Goal: Task Accomplishment & Management: Manage account settings

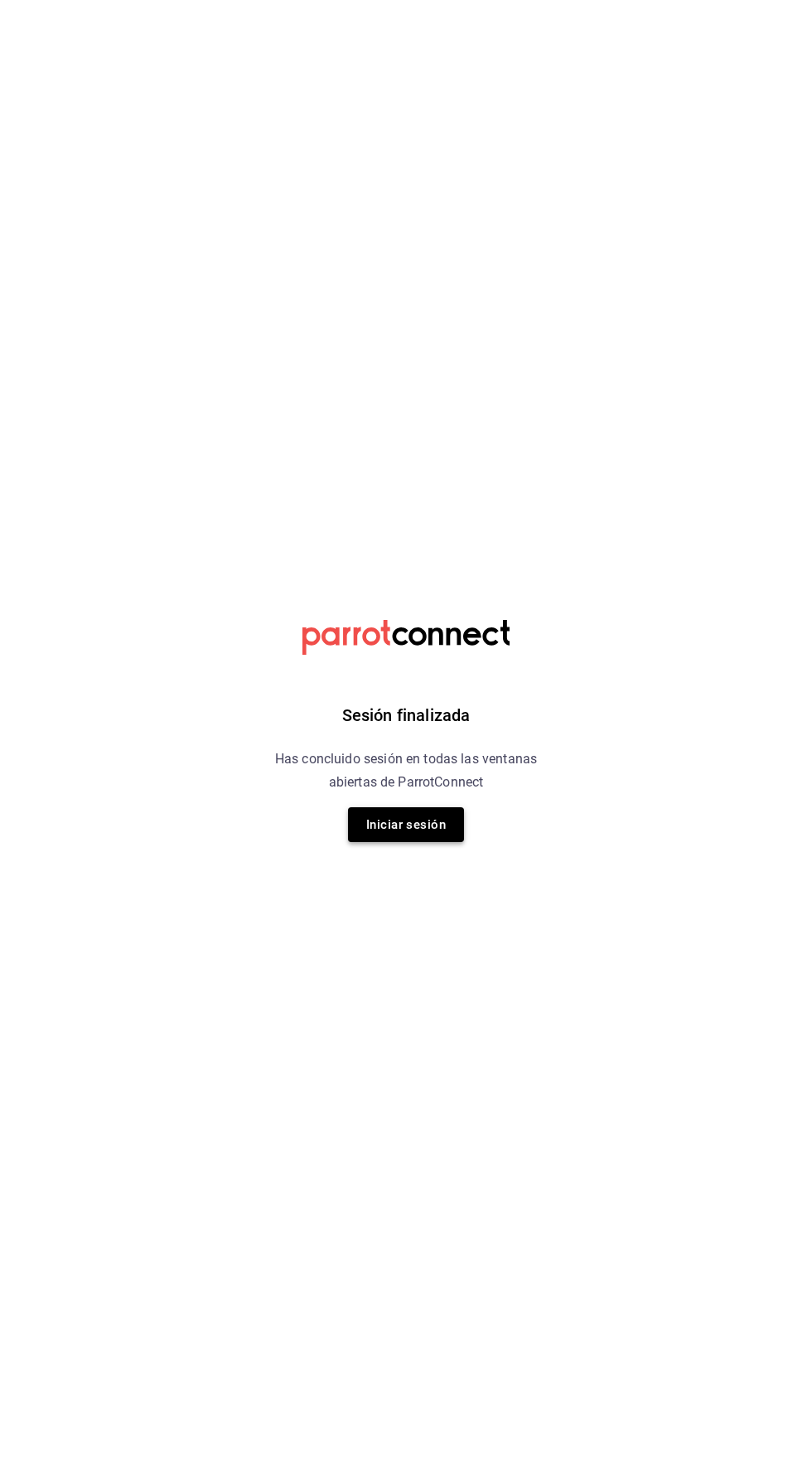
click at [410, 822] on button "Iniciar sesión" at bounding box center [406, 824] width 116 height 35
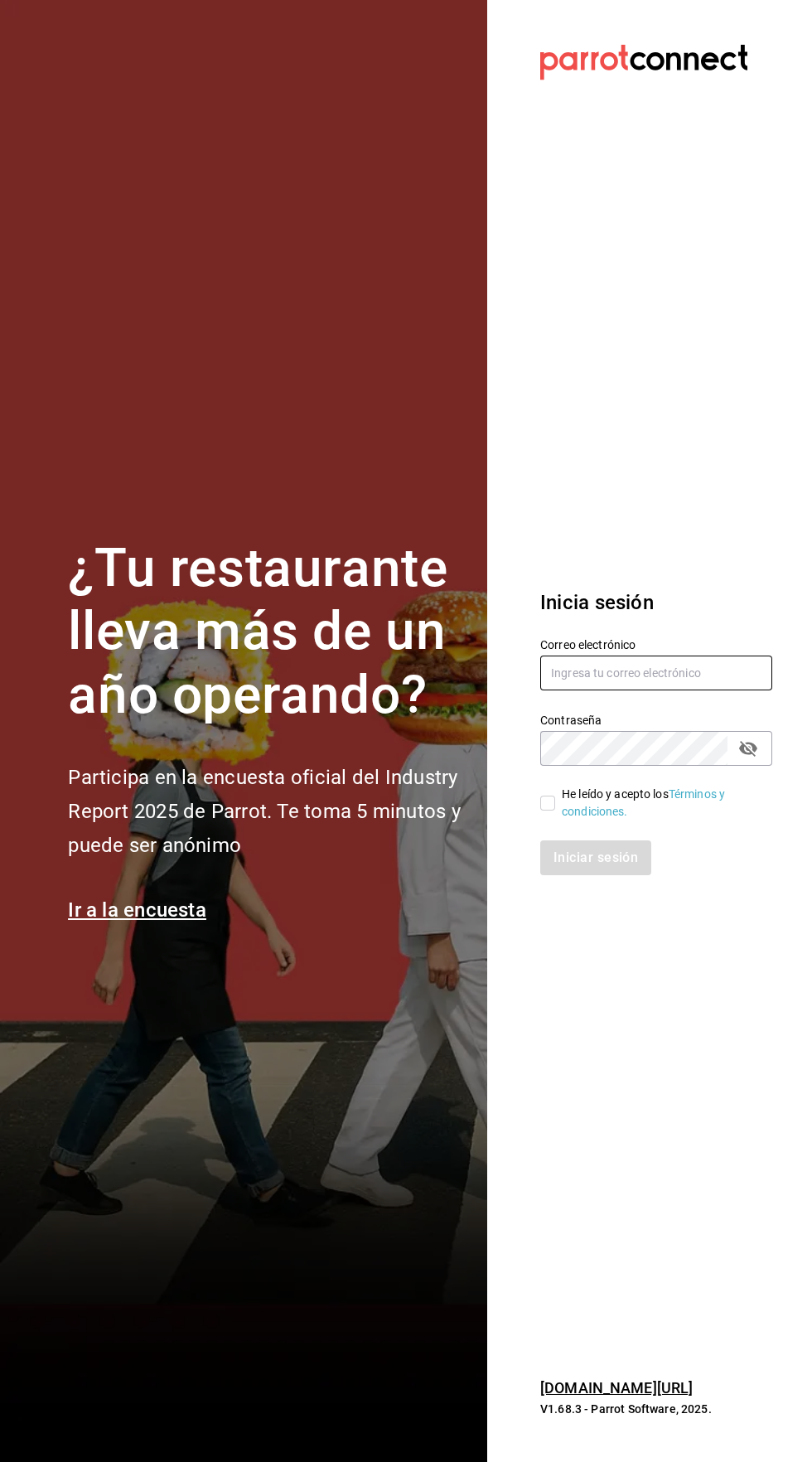
click at [670, 690] on input "text" at bounding box center [656, 672] width 232 height 35
type input "[EMAIL_ADDRESS][PERSON_NAME][DOMAIN_NAME]"
click at [553, 810] on input "He leído y acepto los Términos y condiciones." at bounding box center [547, 803] width 15 height 15
checkbox input "true"
click at [616, 875] on button "Iniciar sesión" at bounding box center [596, 857] width 112 height 35
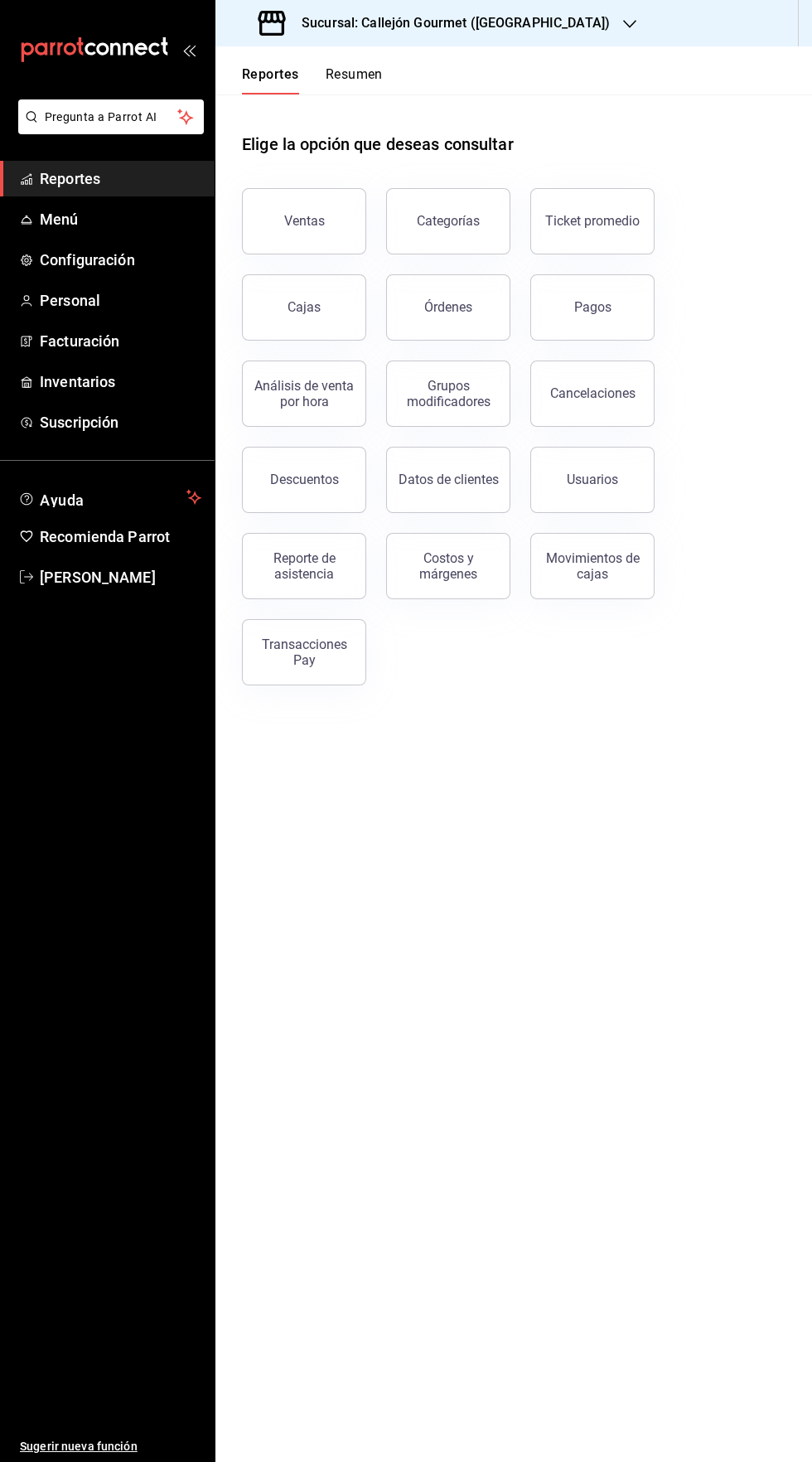
click at [358, 74] on button "Resumen" at bounding box center [354, 80] width 57 height 28
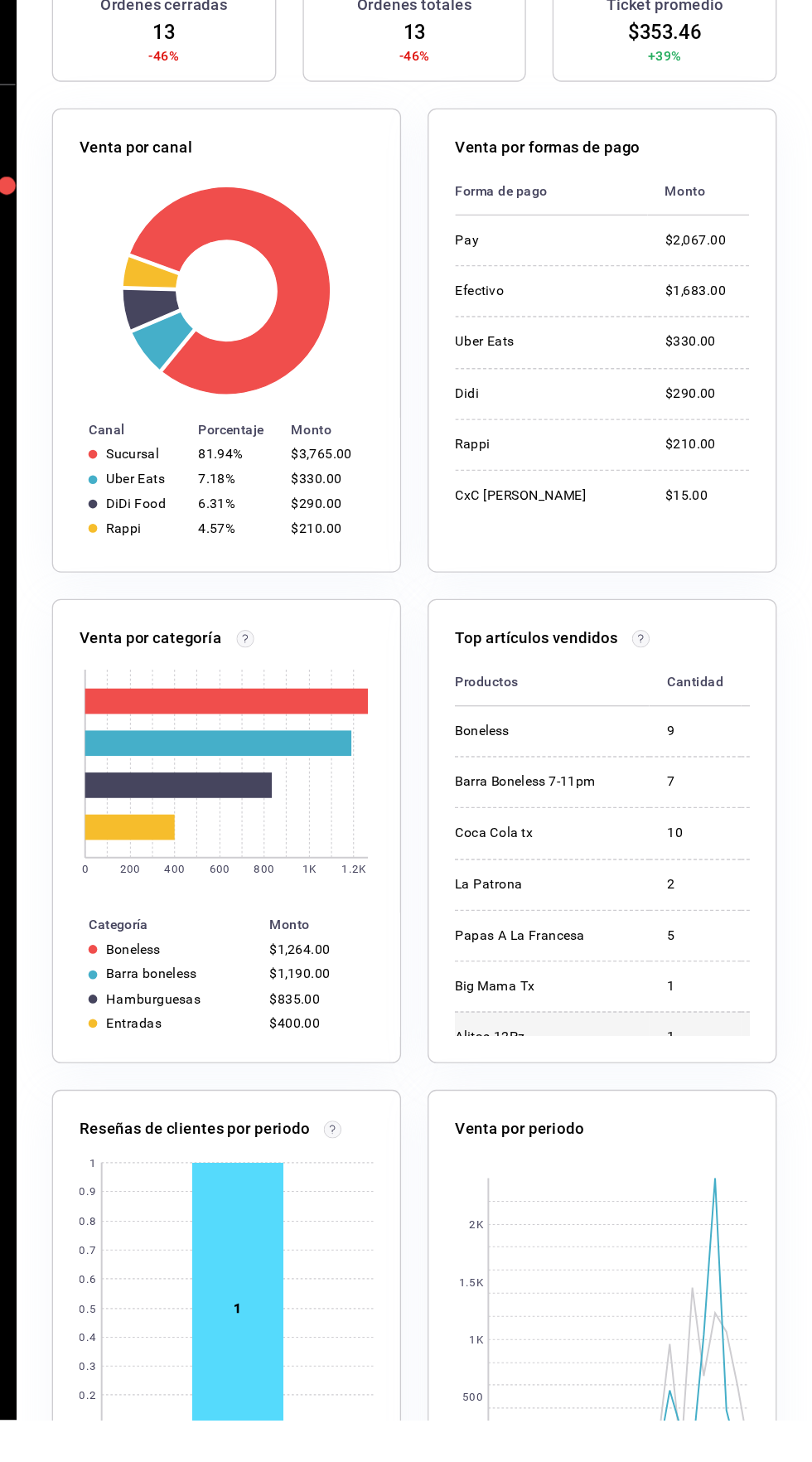
click at [697, 1158] on td "1" at bounding box center [725, 1174] width 69 height 38
click at [398, 1358] on rect at bounding box center [381, 1378] width 68 height 218
